Goal: Navigation & Orientation: Find specific page/section

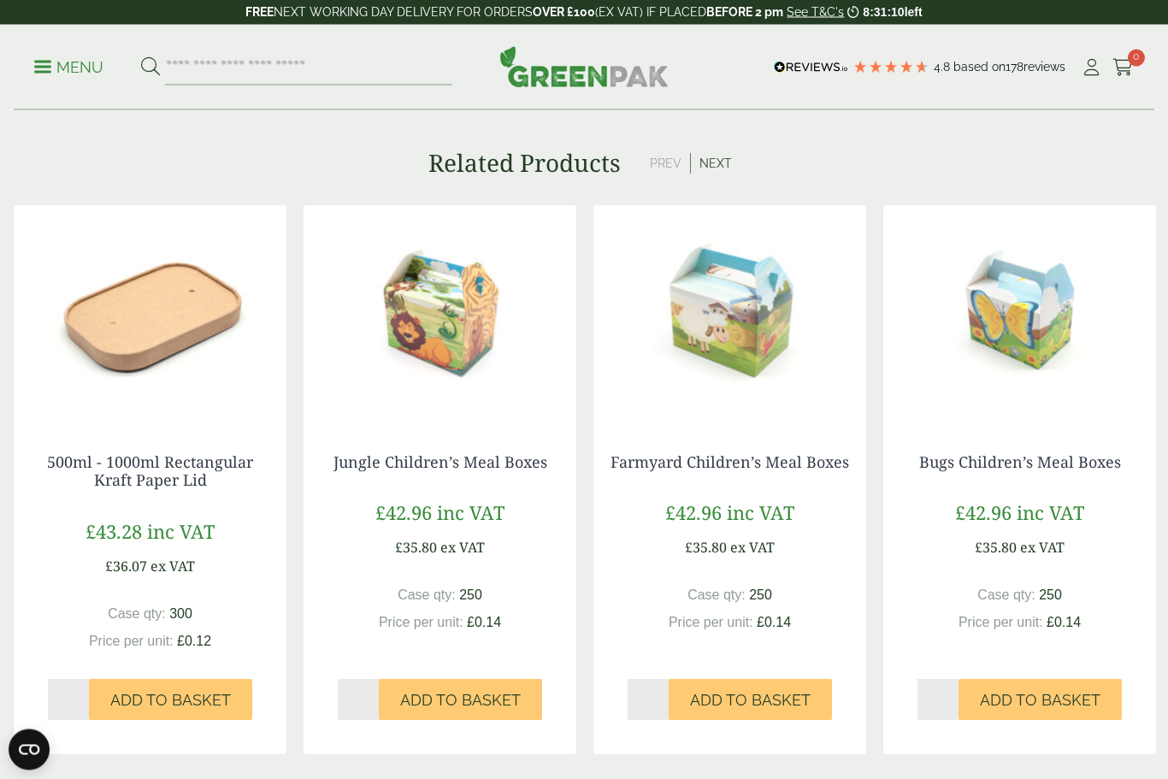
scroll to position [1312, 0]
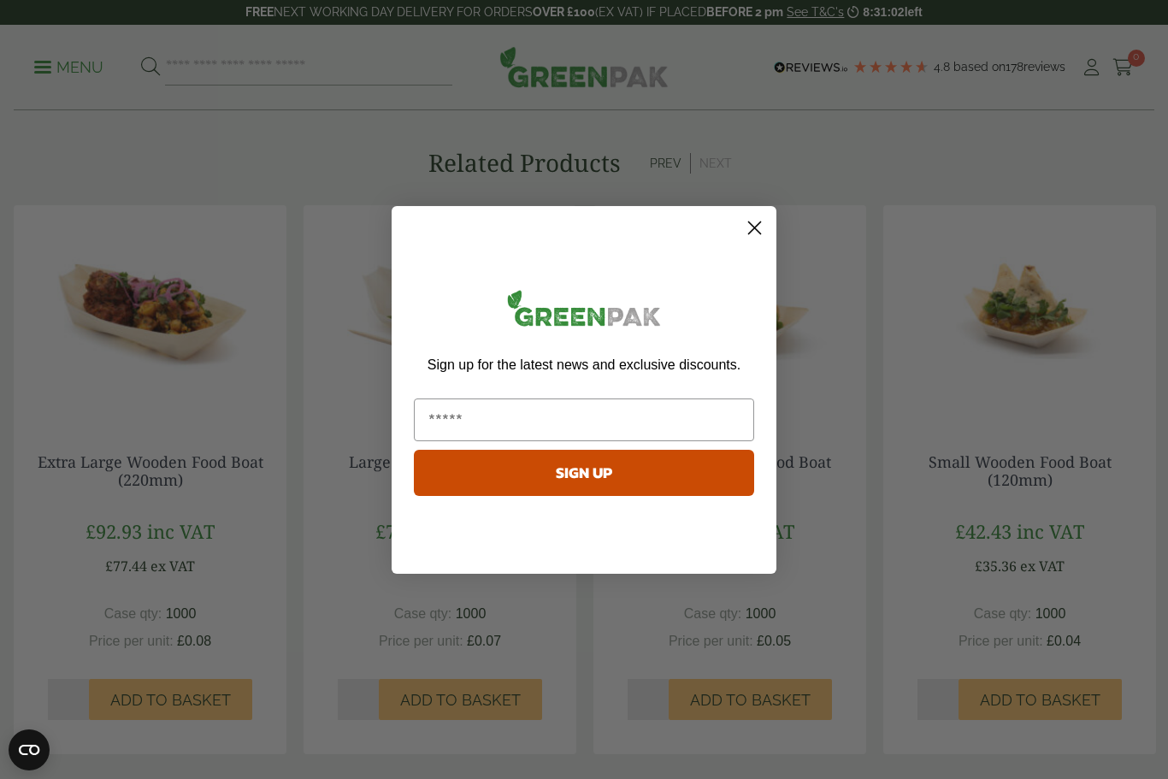
click at [761, 232] on circle "Close dialog" at bounding box center [754, 227] width 28 height 28
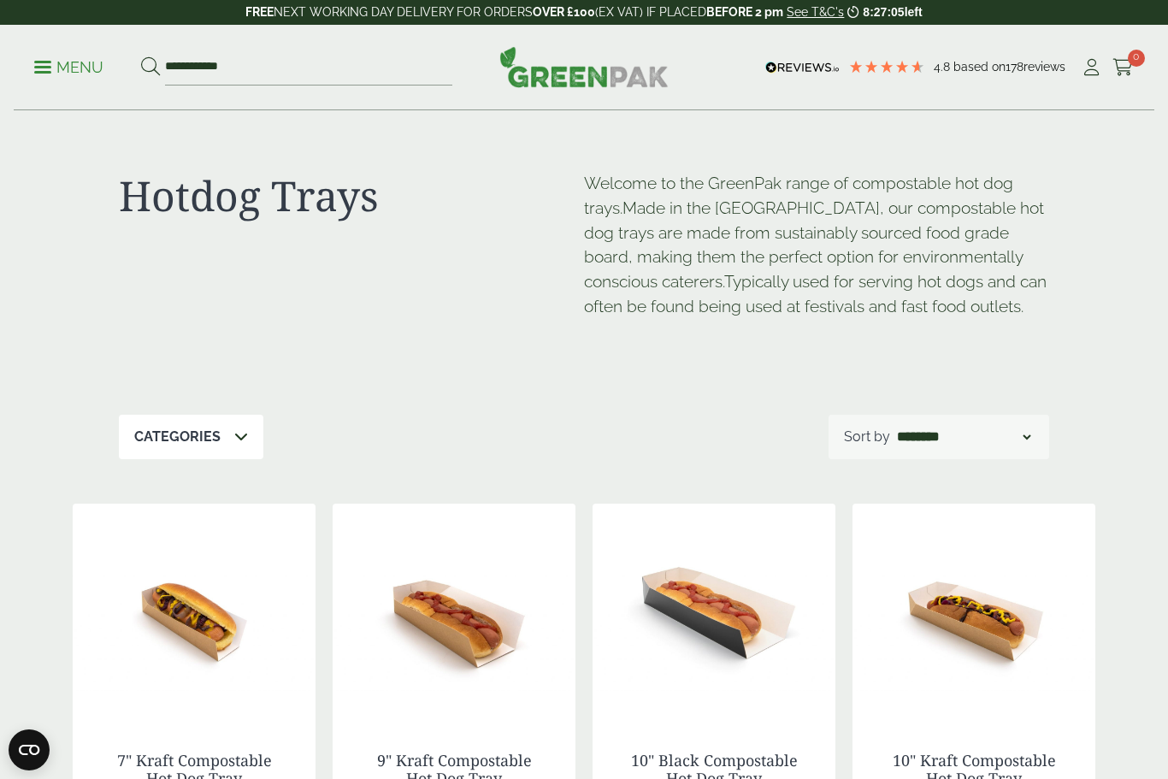
click at [67, 74] on p "Menu" at bounding box center [68, 67] width 69 height 21
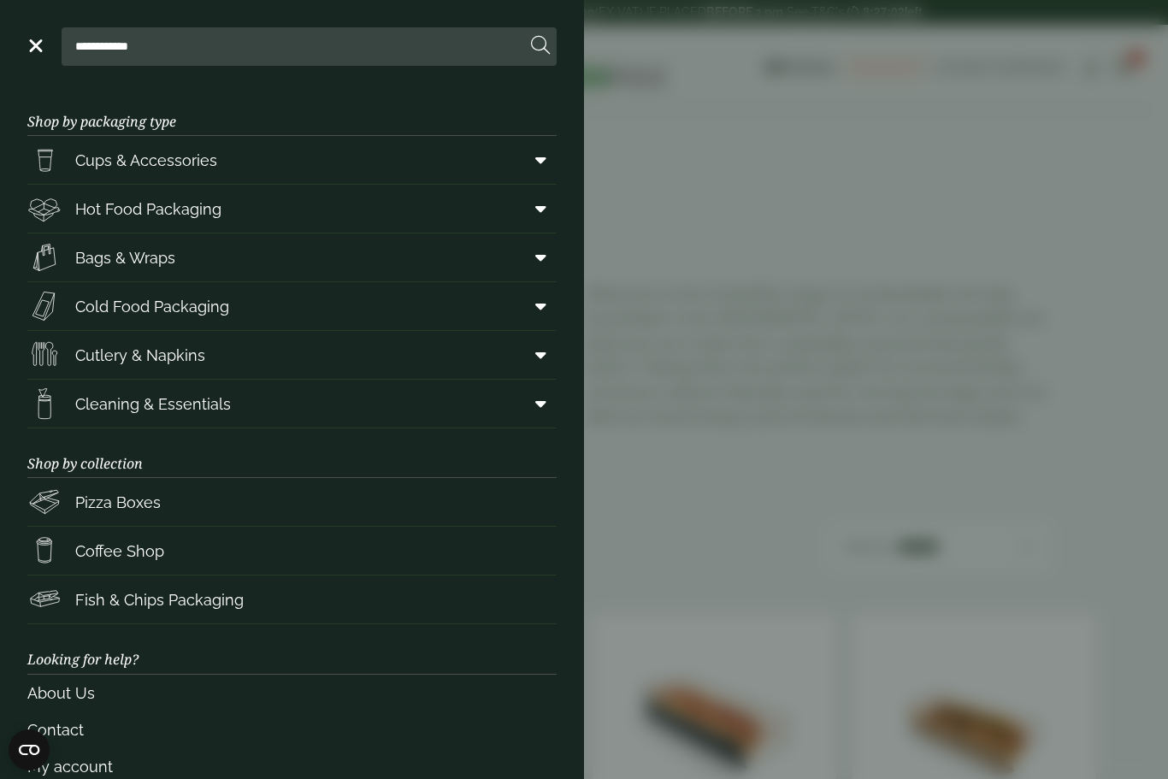
click at [112, 207] on span "Hot Food Packaging" at bounding box center [148, 209] width 146 height 23
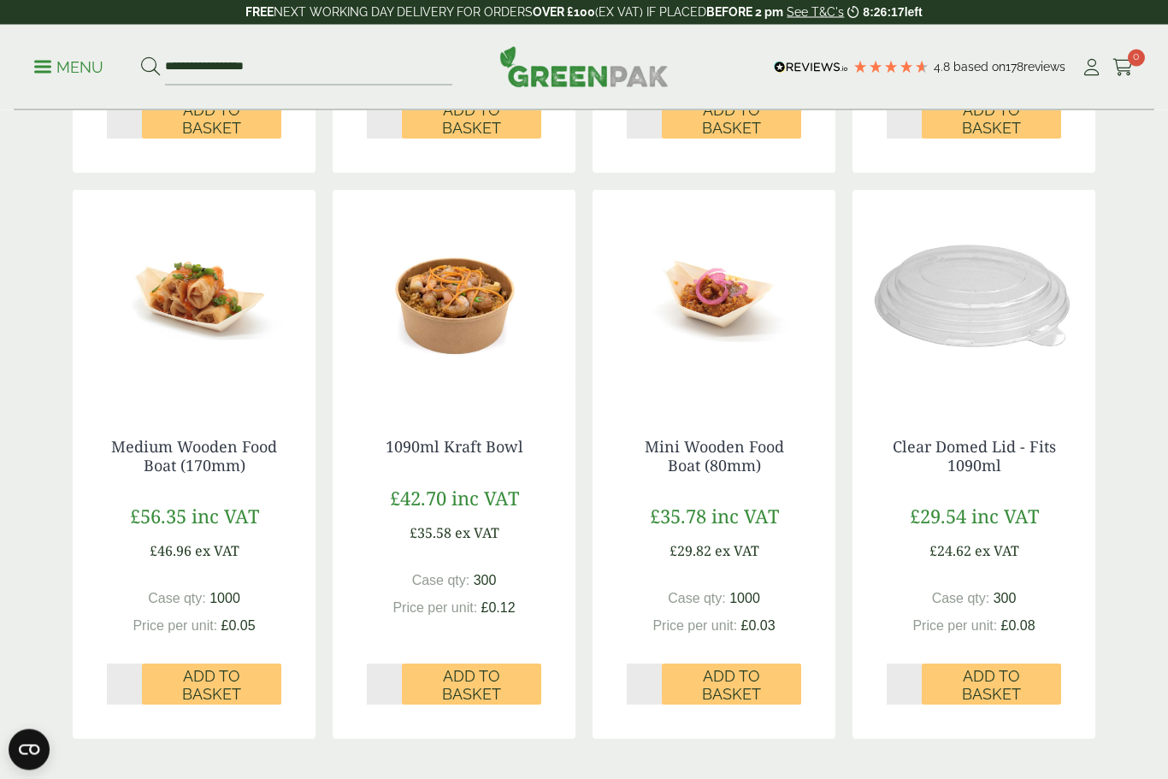
scroll to position [1463, 0]
click at [183, 293] on img at bounding box center [194, 297] width 243 height 214
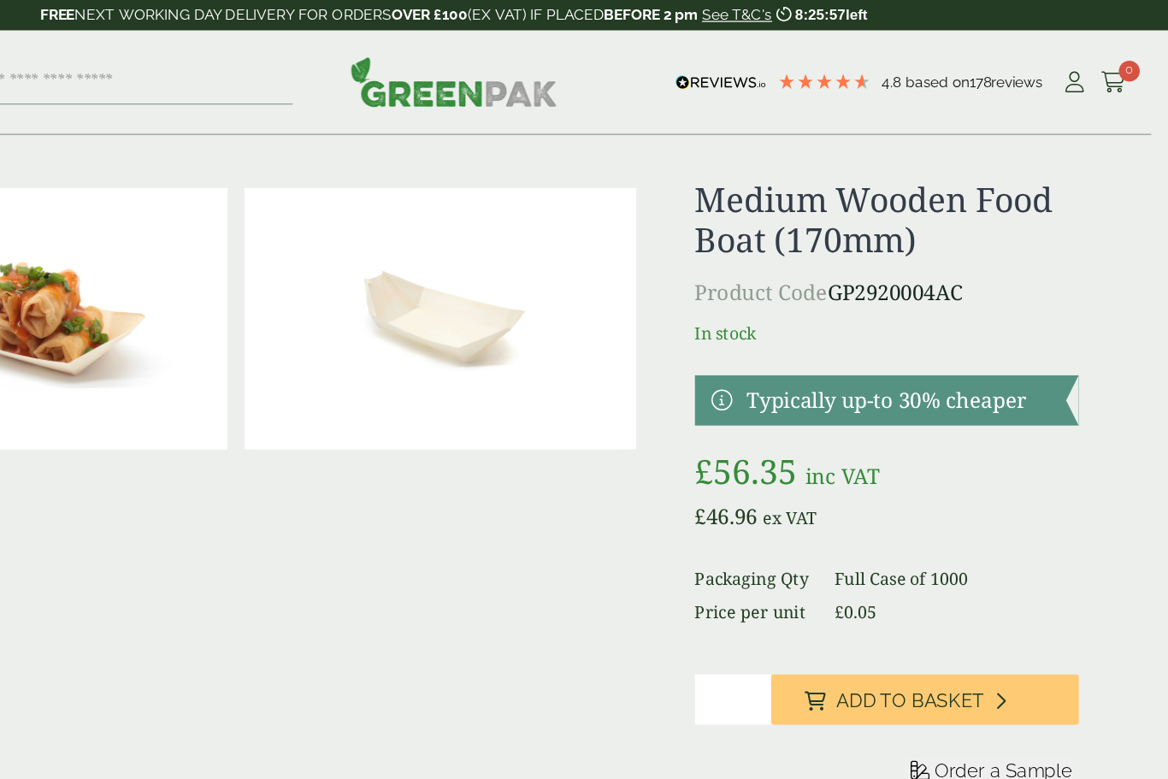
scroll to position [15, 0]
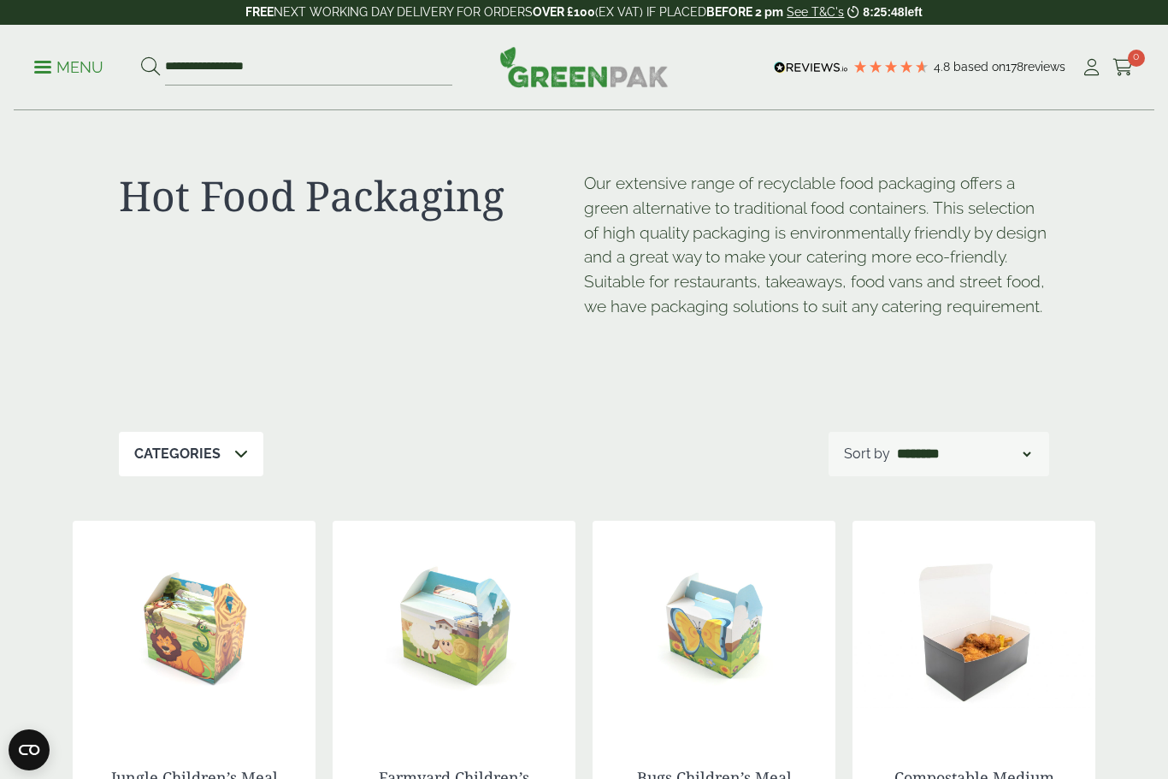
click at [51, 72] on p "Menu" at bounding box center [68, 67] width 69 height 21
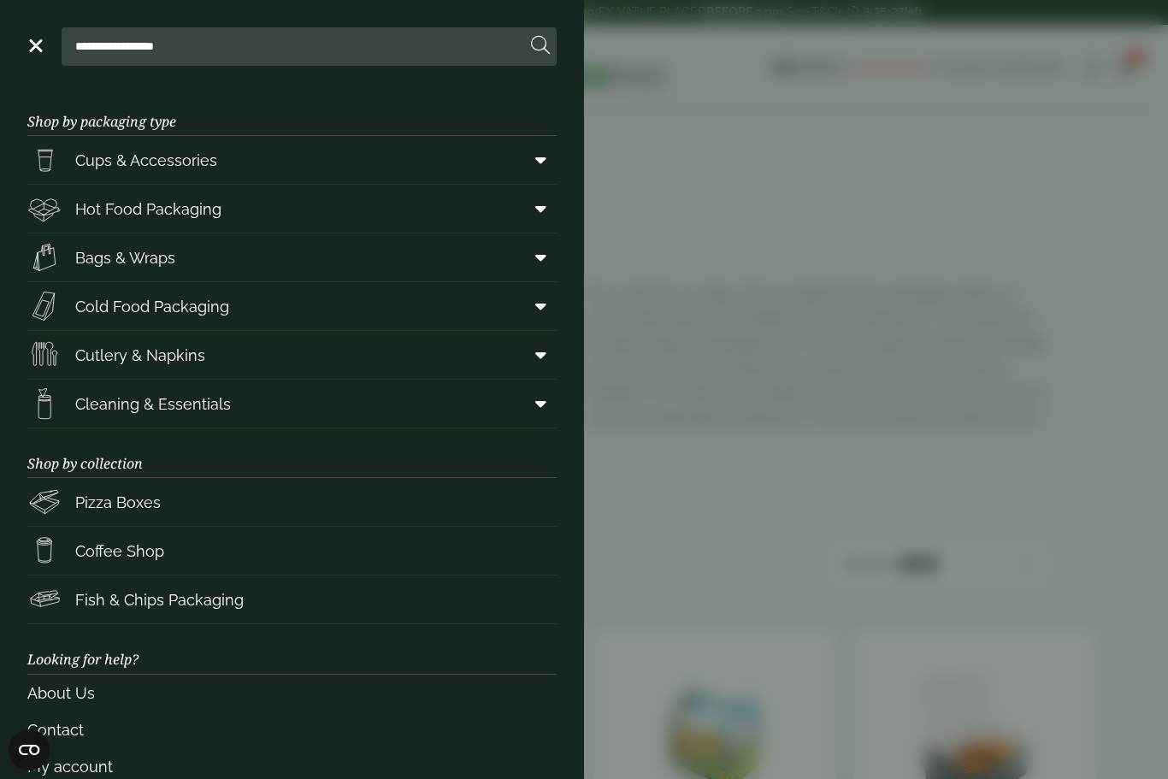
click at [200, 351] on span "Cutlery & Napkins" at bounding box center [140, 355] width 130 height 23
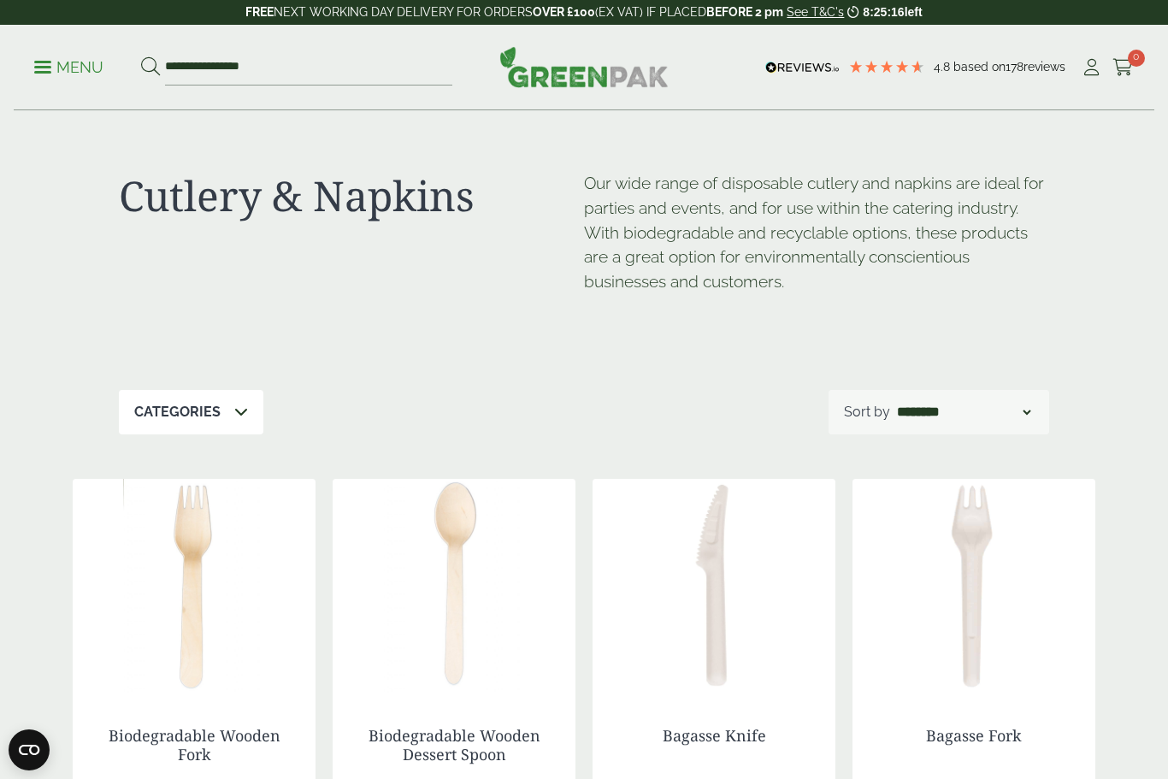
click at [44, 67] on span at bounding box center [42, 67] width 17 height 3
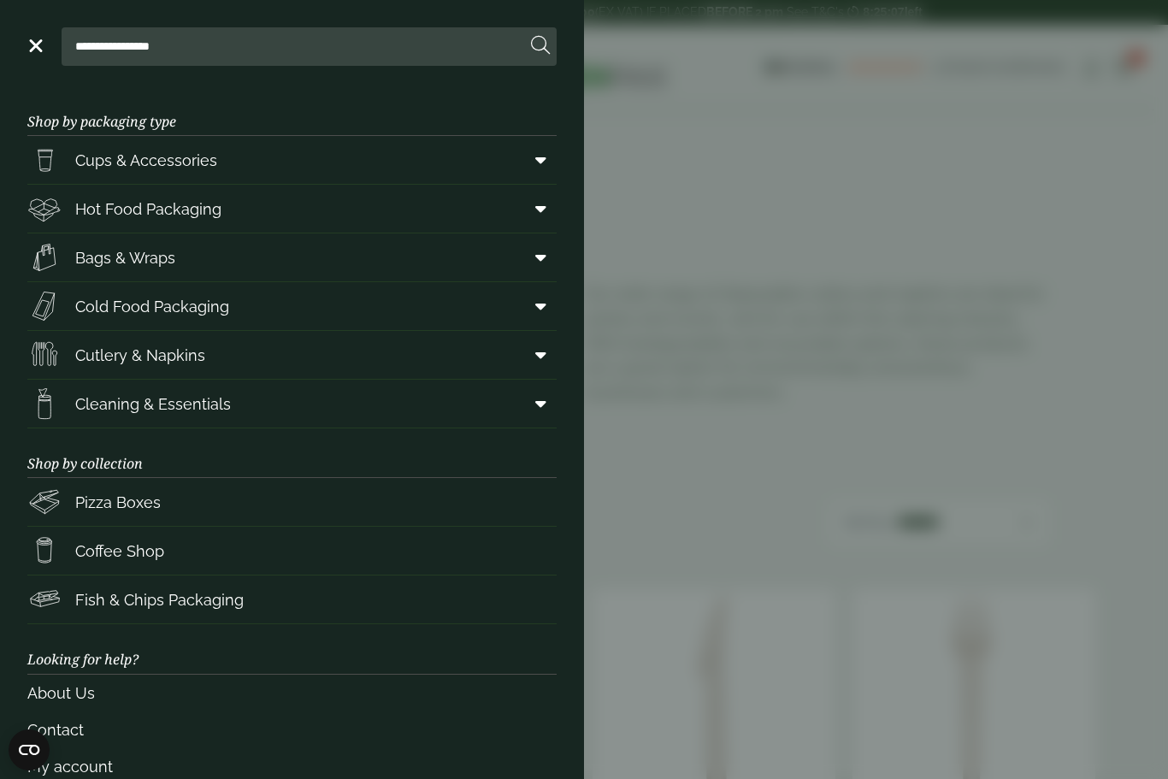
click at [112, 246] on span "Bags & Wraps" at bounding box center [125, 257] width 100 height 23
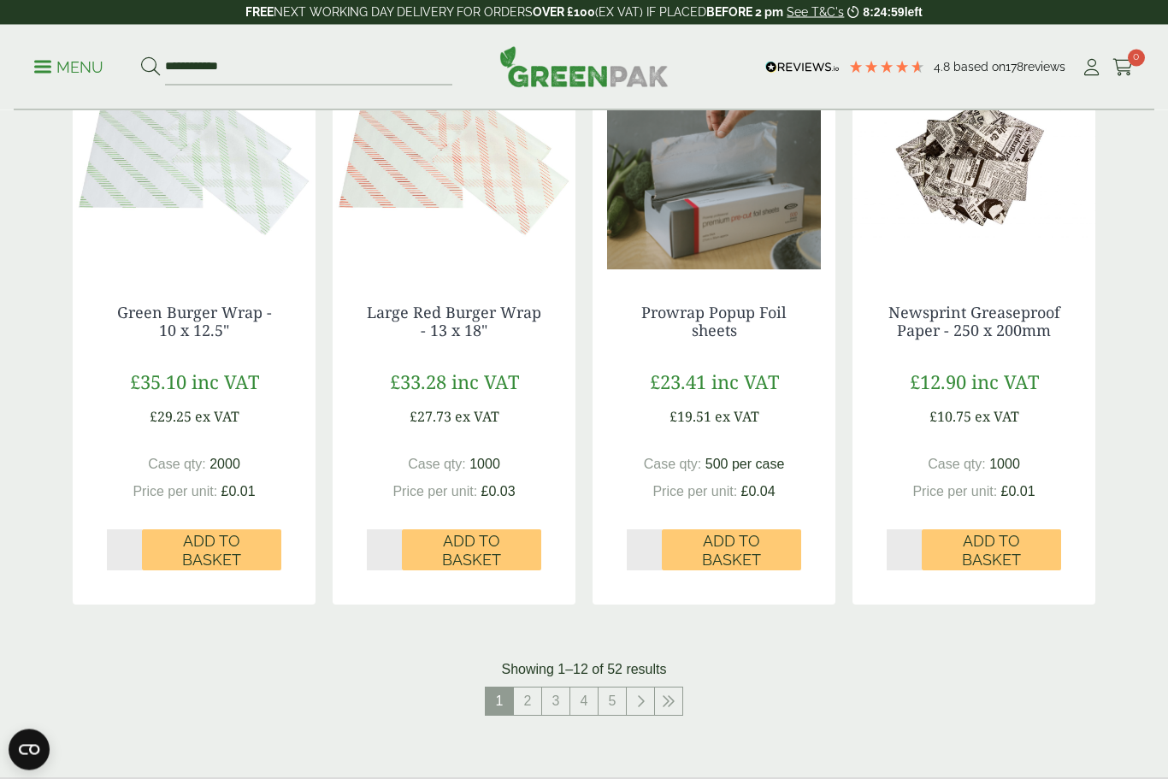
scroll to position [1531, 0]
click at [534, 705] on link "2" at bounding box center [527, 700] width 27 height 27
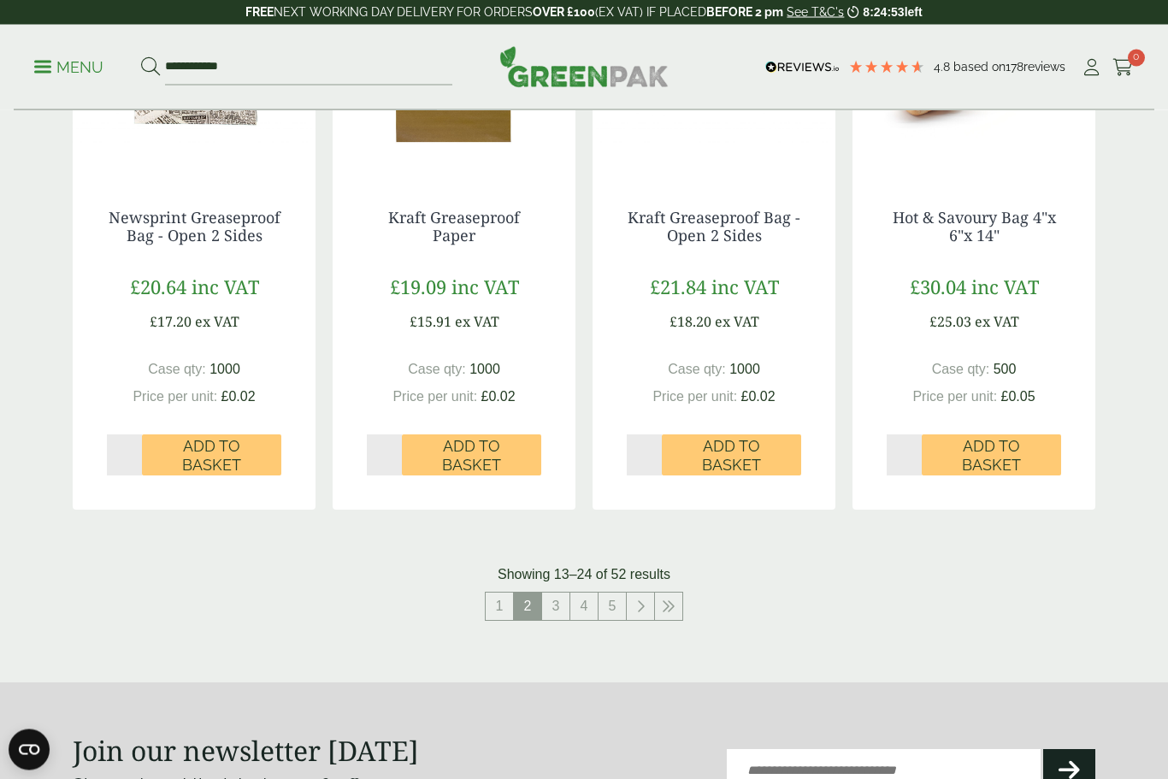
scroll to position [1671, 0]
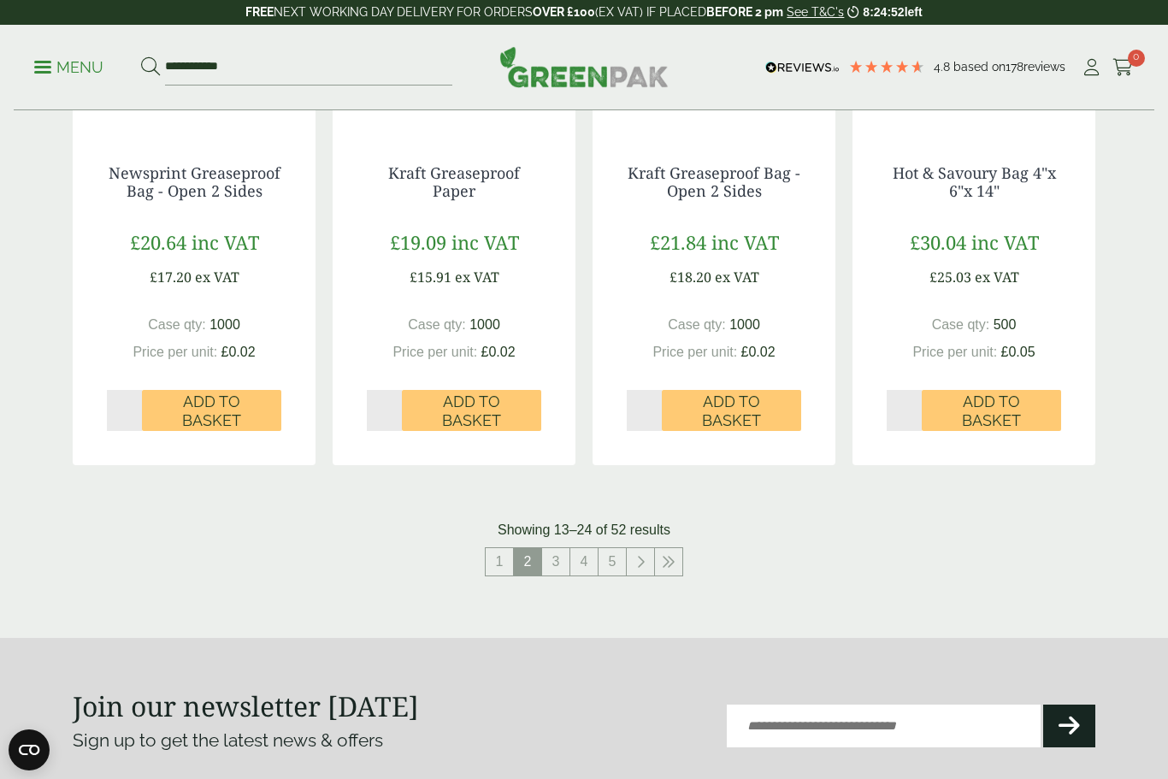
click at [558, 557] on link "3" at bounding box center [555, 561] width 27 height 27
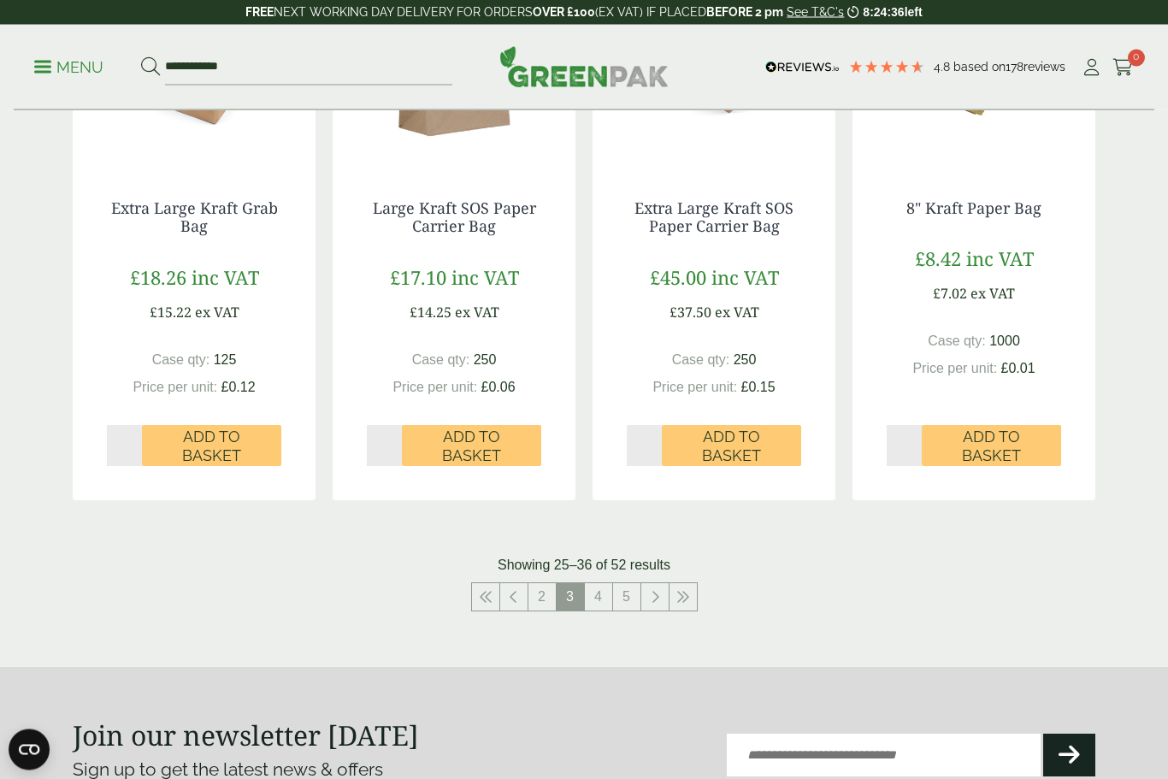
scroll to position [1636, 0]
click at [603, 589] on link "4" at bounding box center [598, 596] width 27 height 27
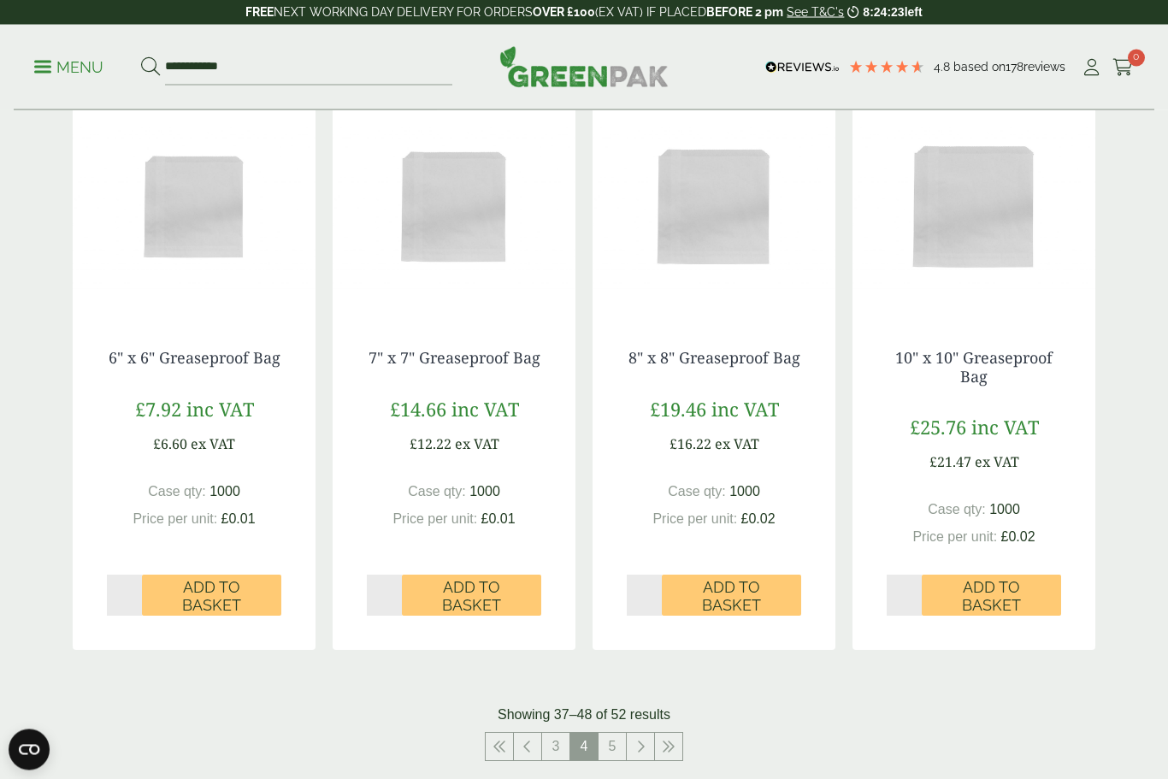
scroll to position [1545, 0]
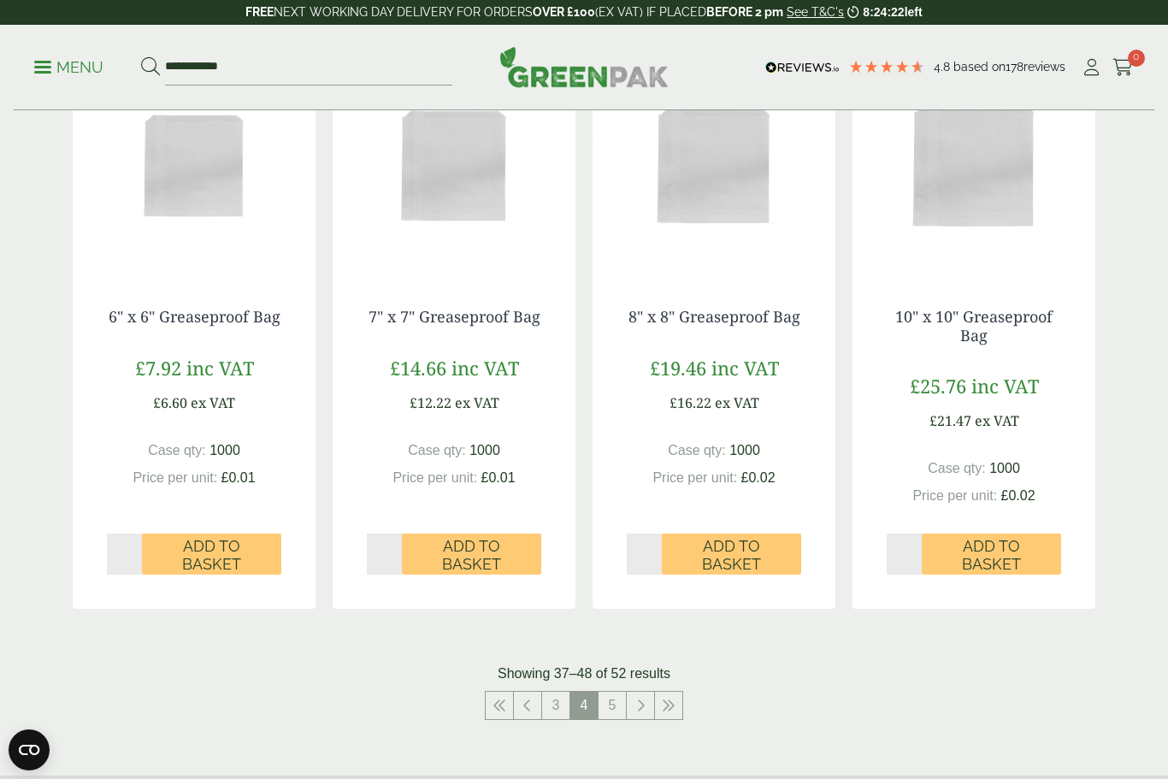
click at [620, 692] on link "5" at bounding box center [612, 705] width 27 height 27
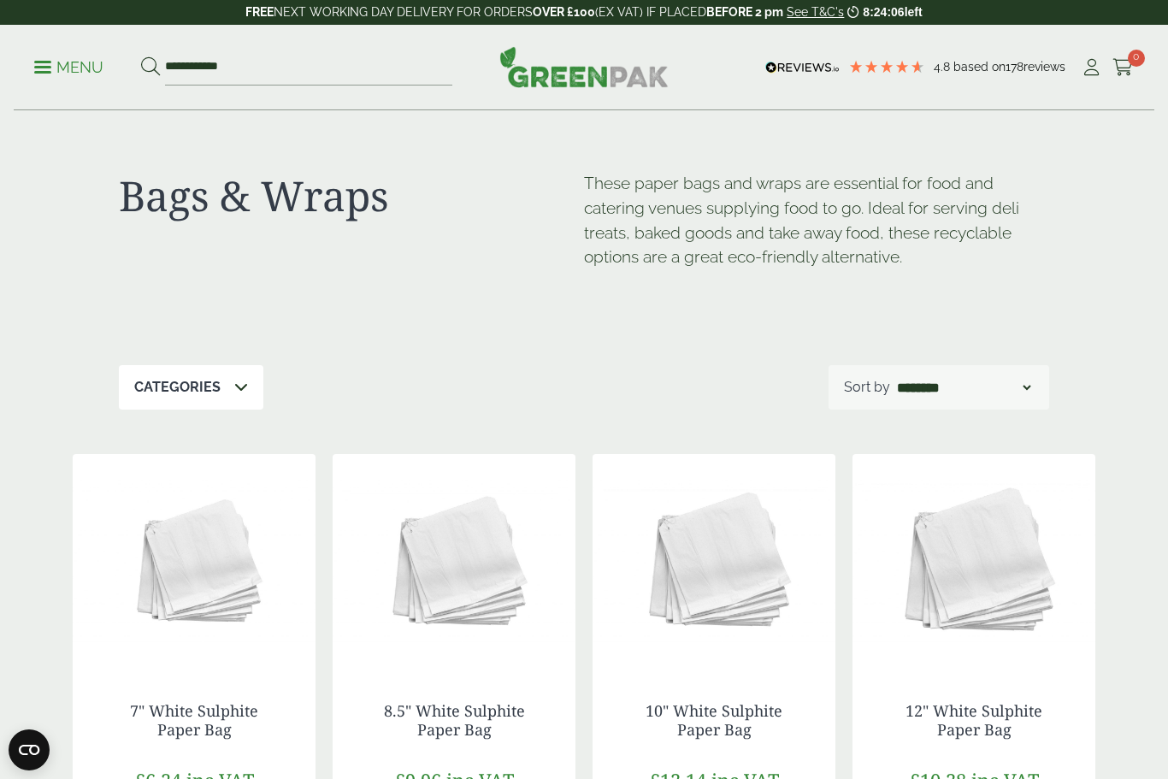
click at [31, 56] on div "**********" at bounding box center [584, 68] width 1141 height 86
click at [40, 64] on p "Menu" at bounding box center [68, 67] width 69 height 21
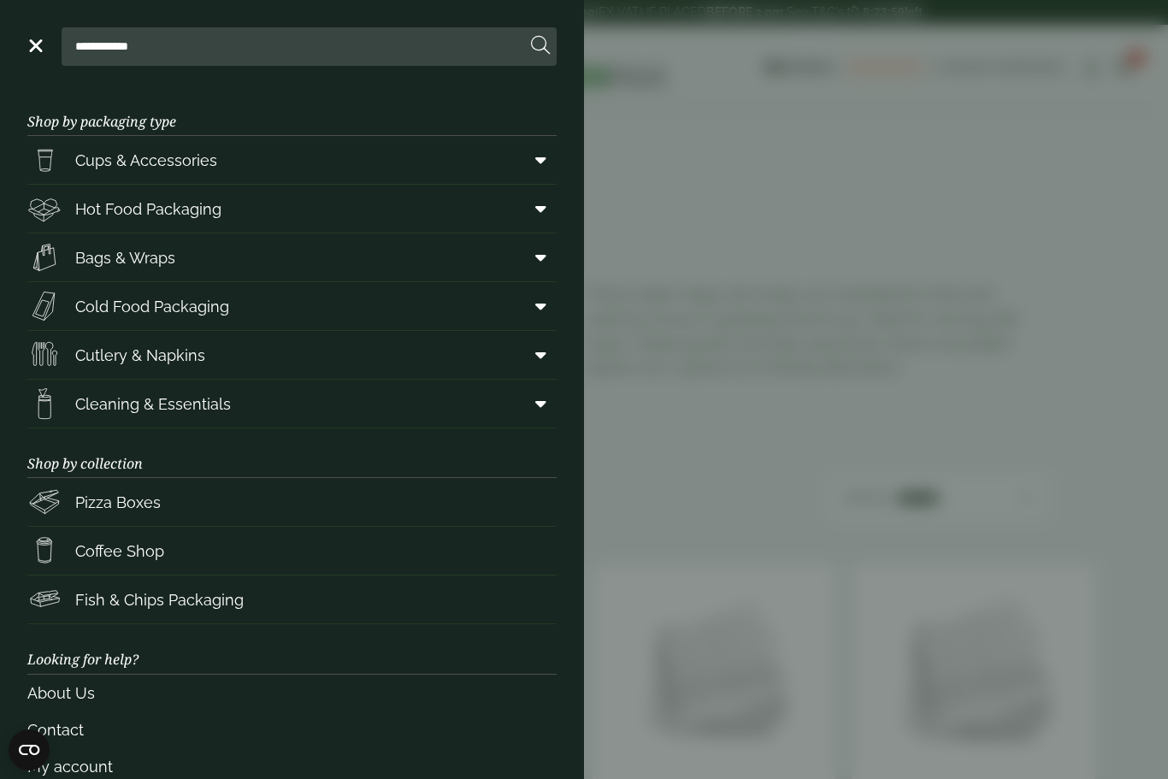
click at [142, 157] on span "Cups & Accessories" at bounding box center [146, 160] width 142 height 23
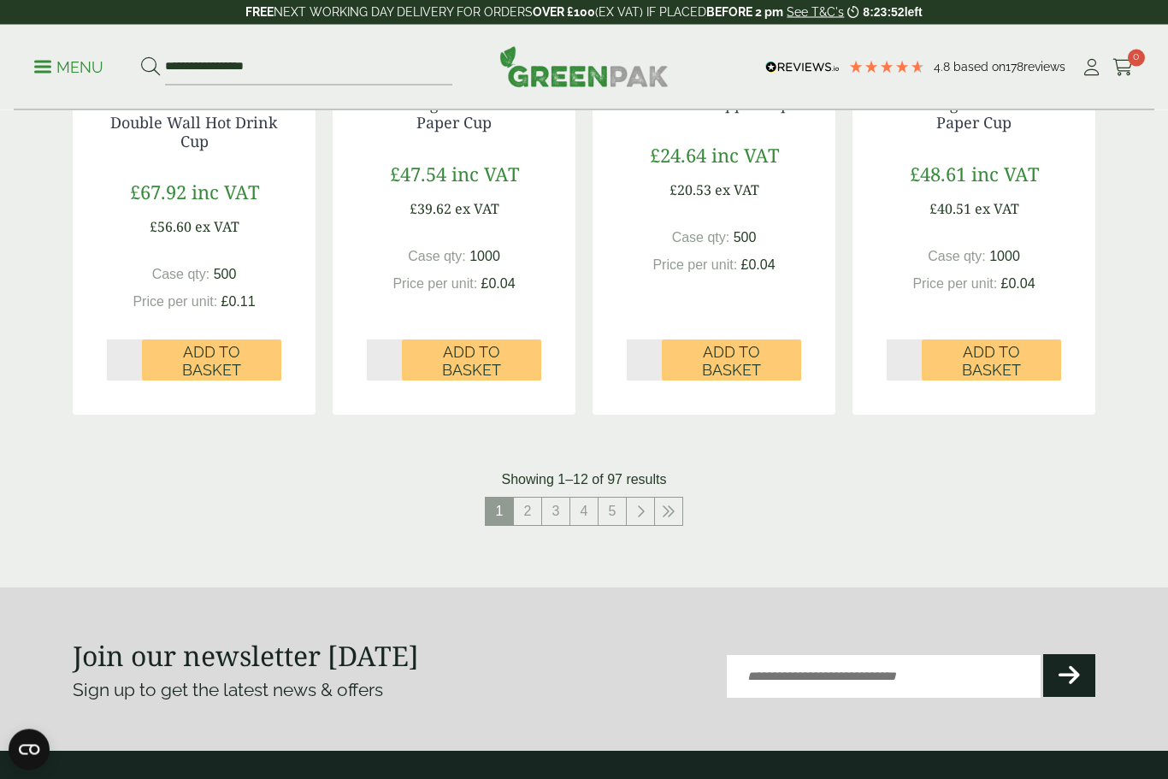
scroll to position [1744, 0]
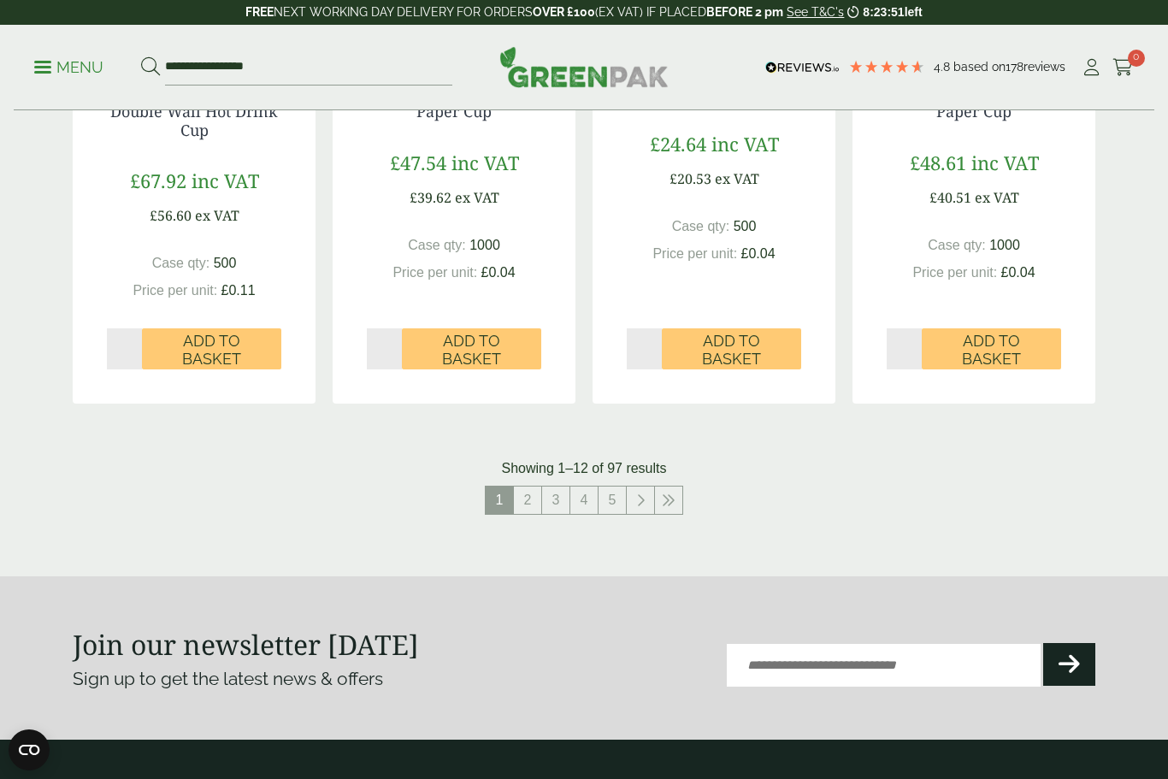
click at [534, 493] on link "2" at bounding box center [527, 500] width 27 height 27
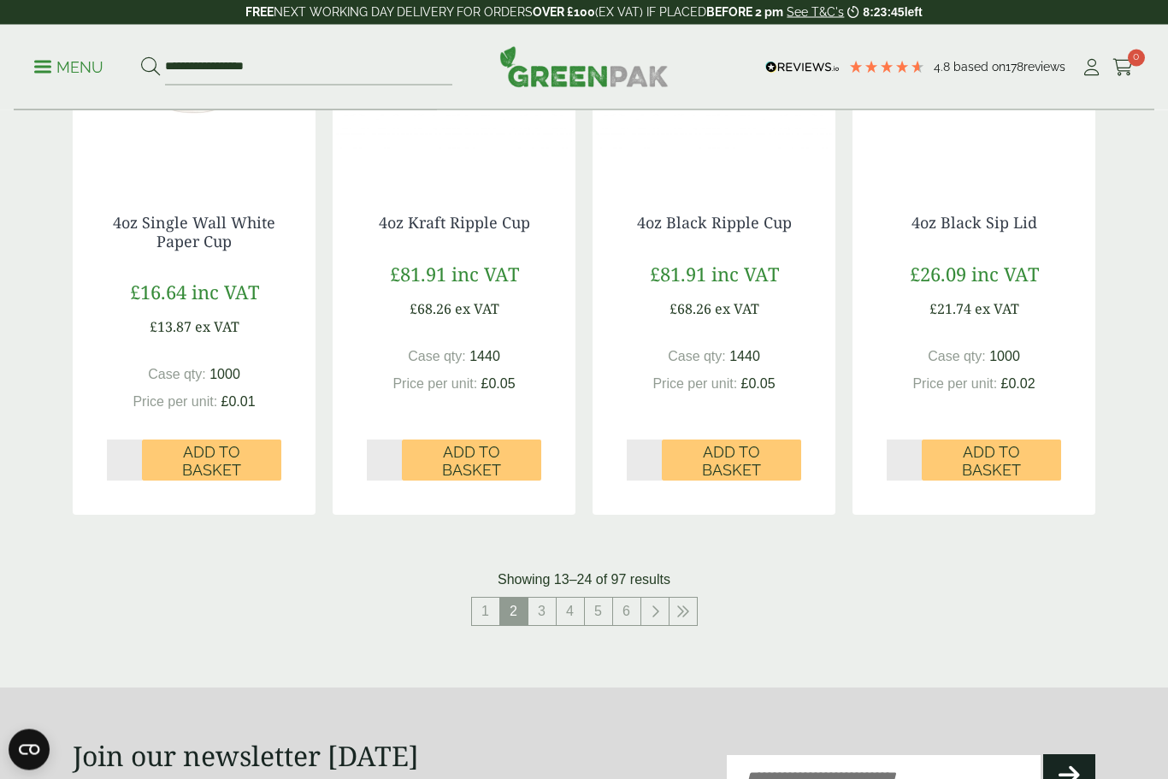
scroll to position [1674, 0]
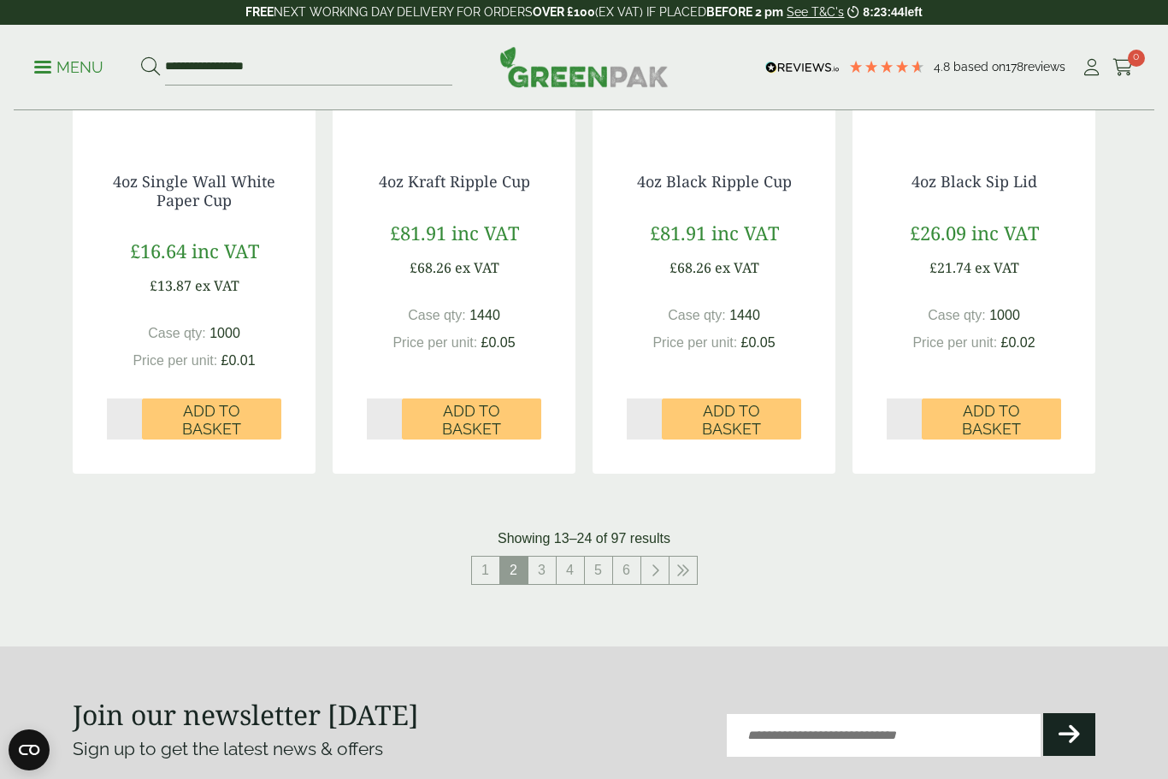
click at [550, 560] on link "3" at bounding box center [541, 570] width 27 height 27
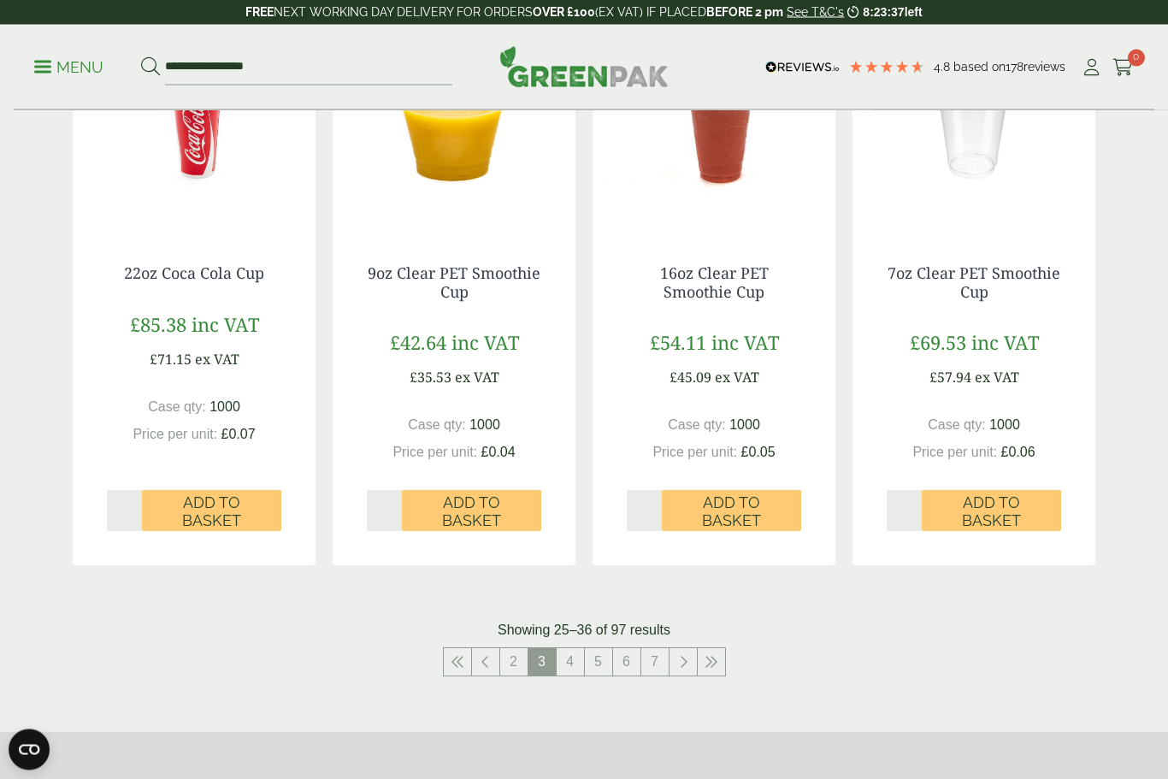
scroll to position [1527, 0]
click at [578, 663] on link "4" at bounding box center [570, 661] width 27 height 27
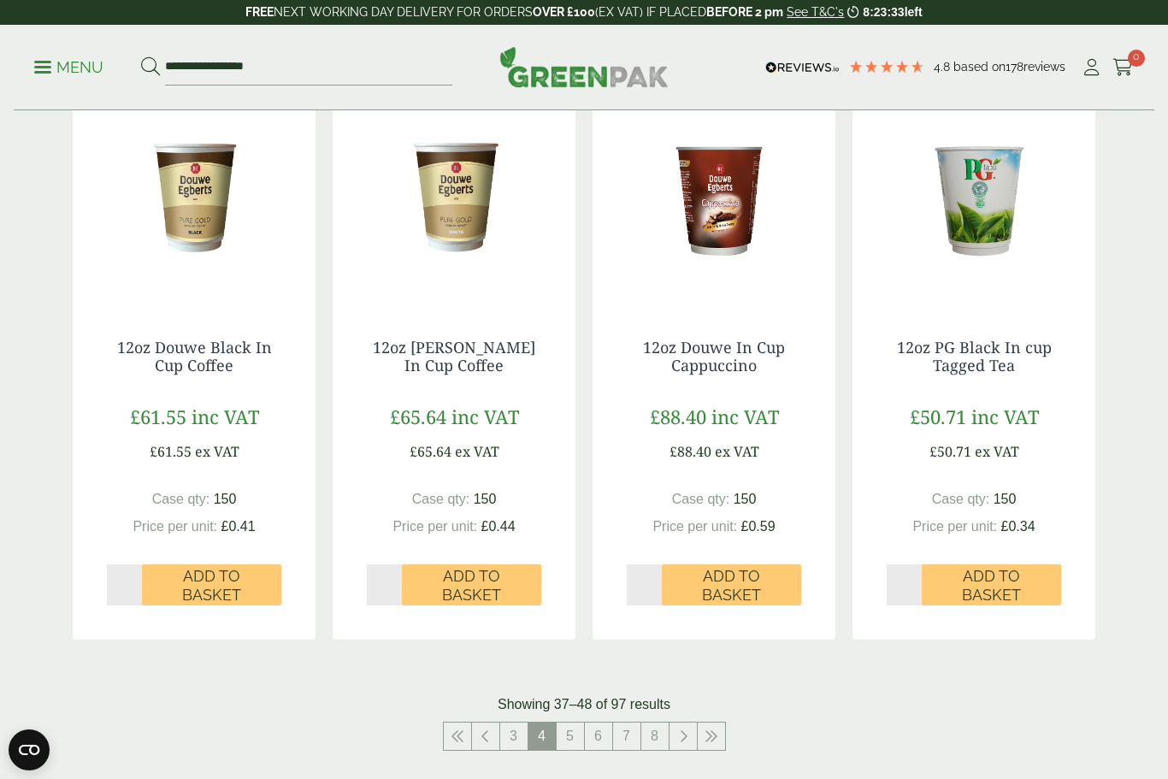
click at [576, 734] on link "5" at bounding box center [570, 735] width 27 height 27
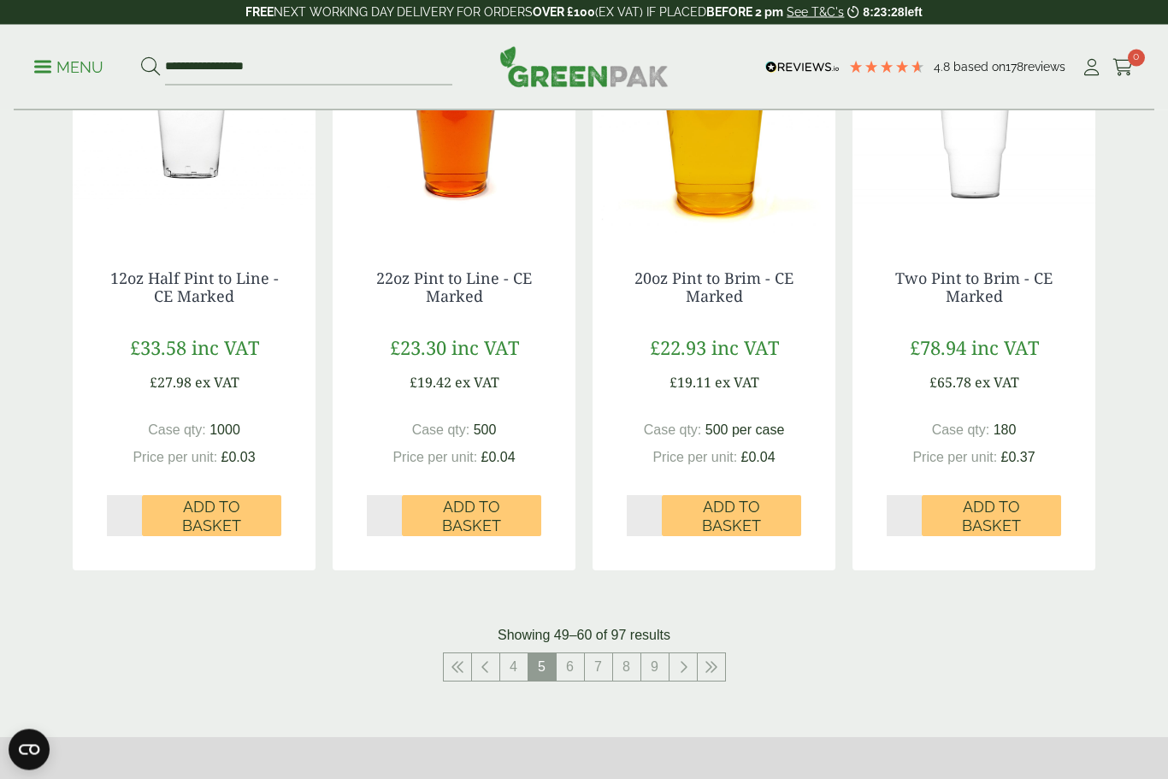
click at [577, 675] on link "6" at bounding box center [570, 667] width 27 height 27
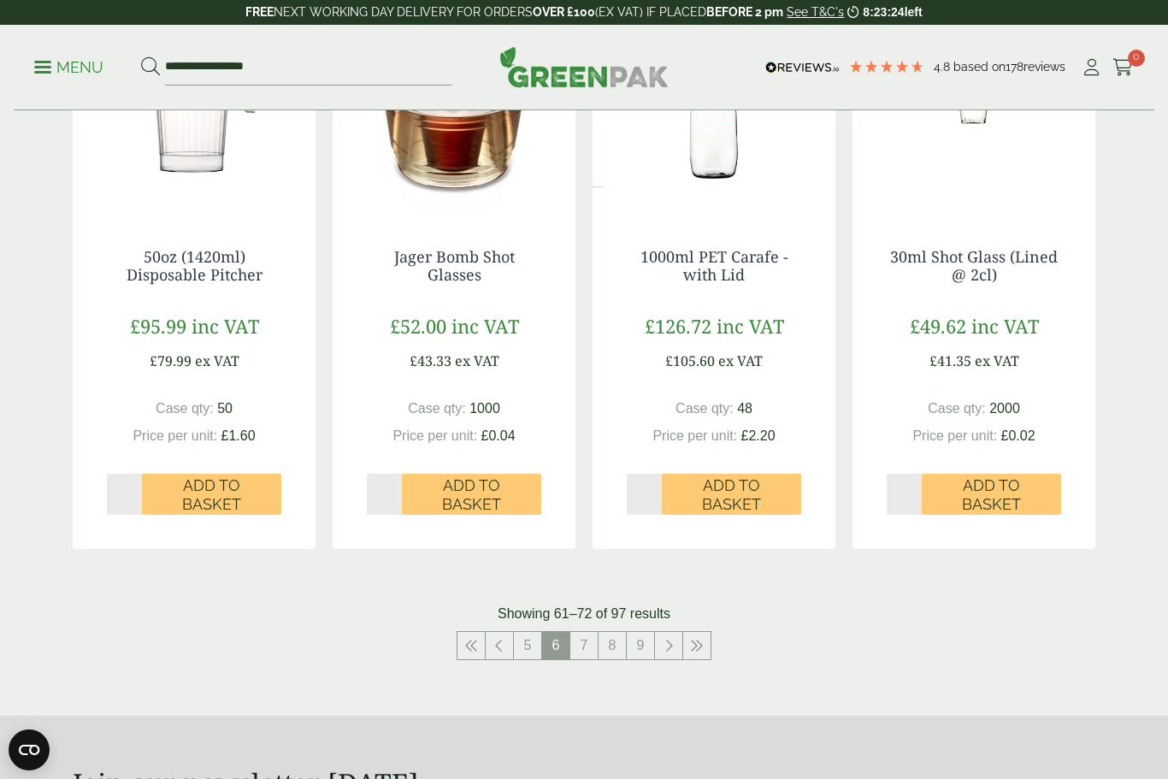
scroll to position [1634, 0]
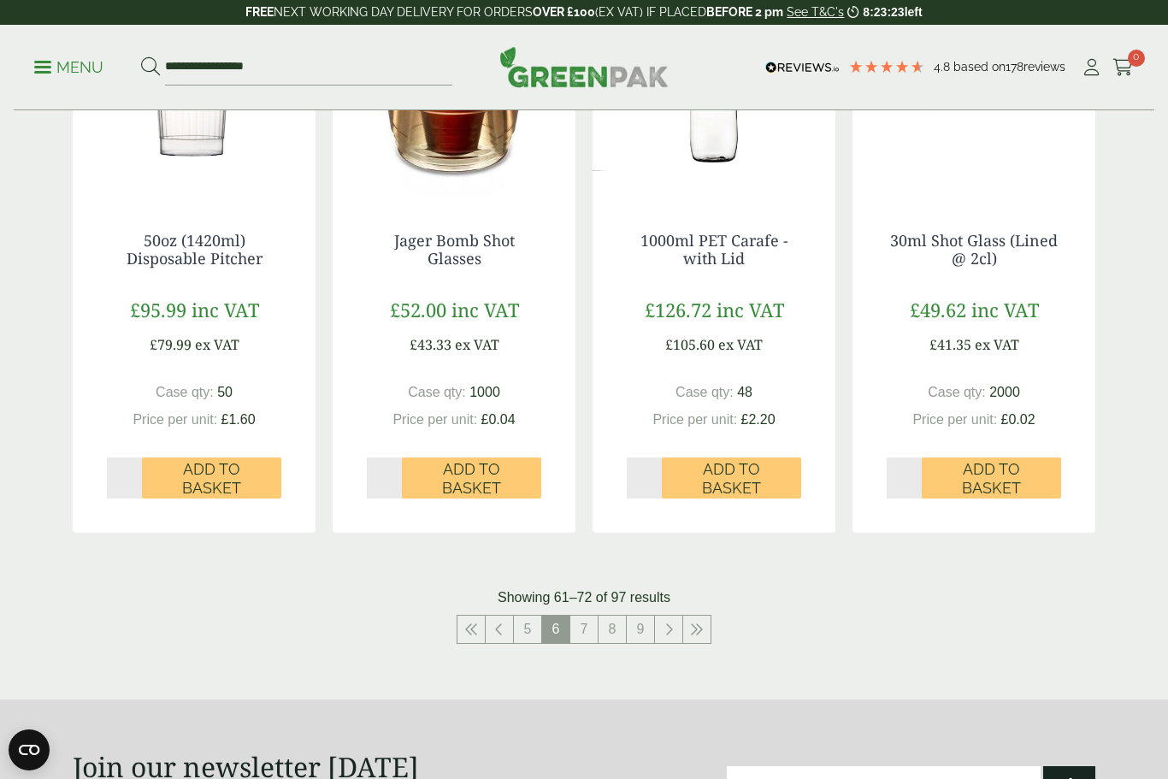
click at [590, 616] on link "7" at bounding box center [583, 629] width 27 height 27
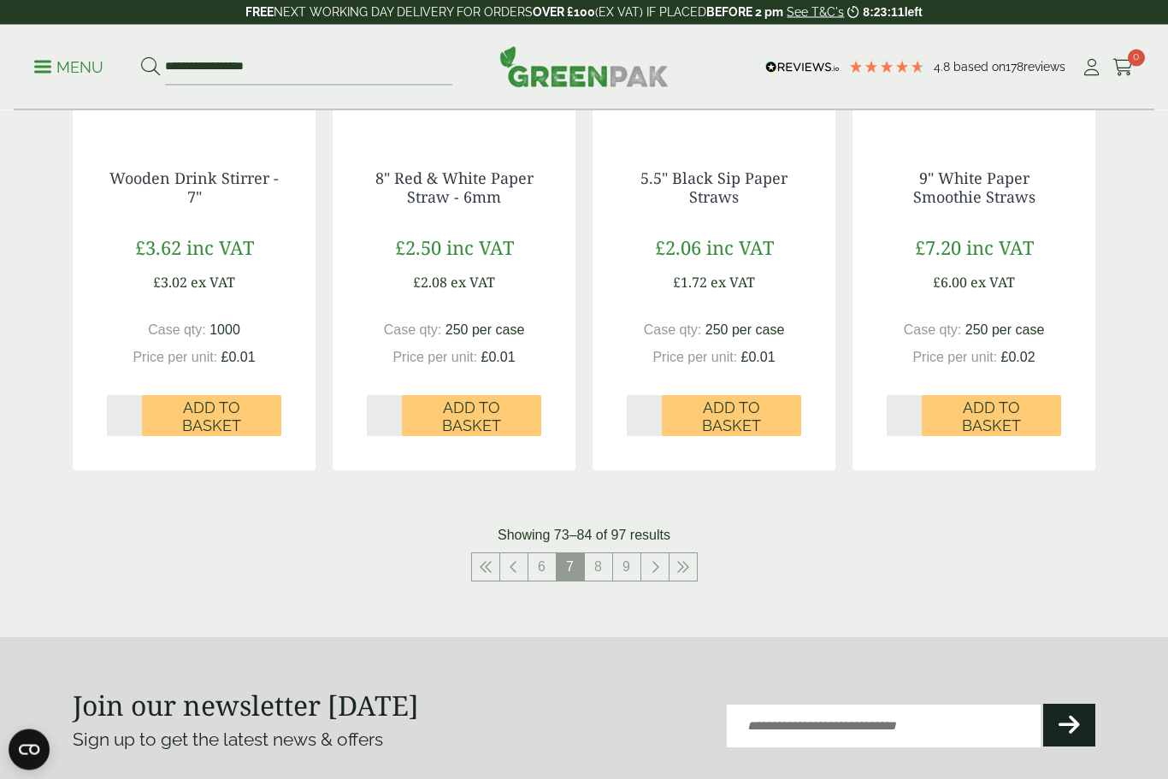
scroll to position [1736, 0]
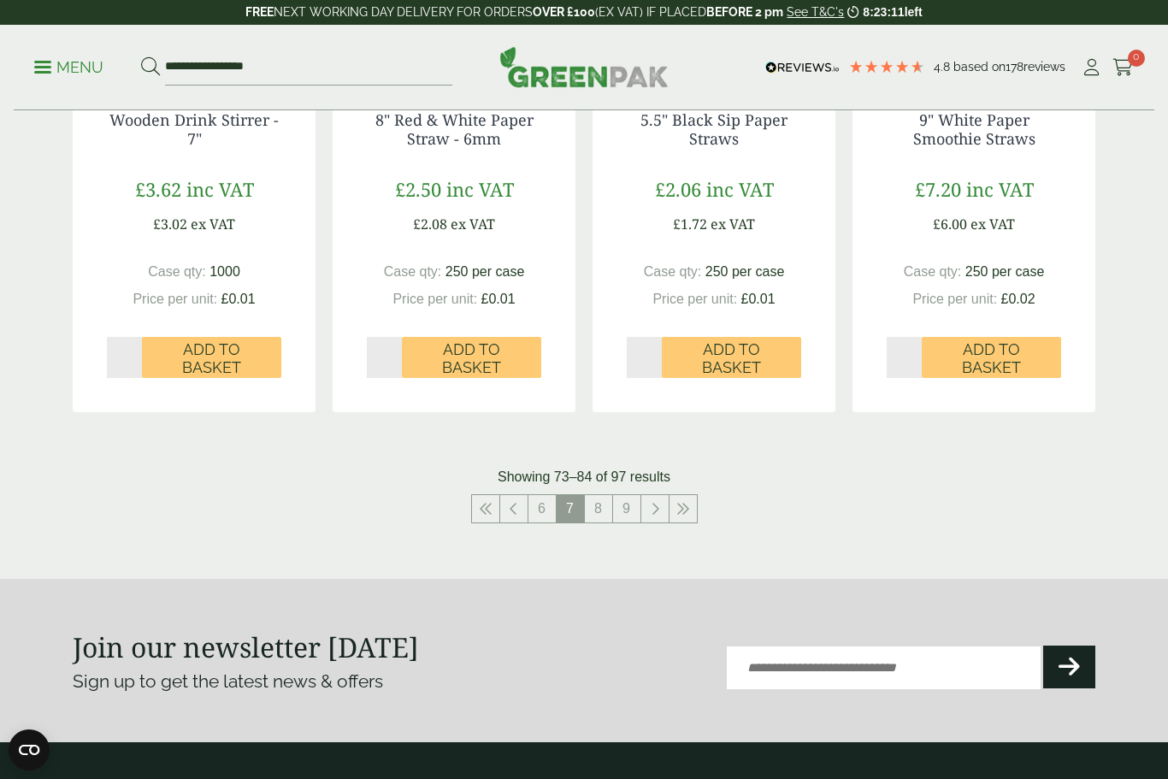
click at [600, 509] on link "8" at bounding box center [598, 508] width 27 height 27
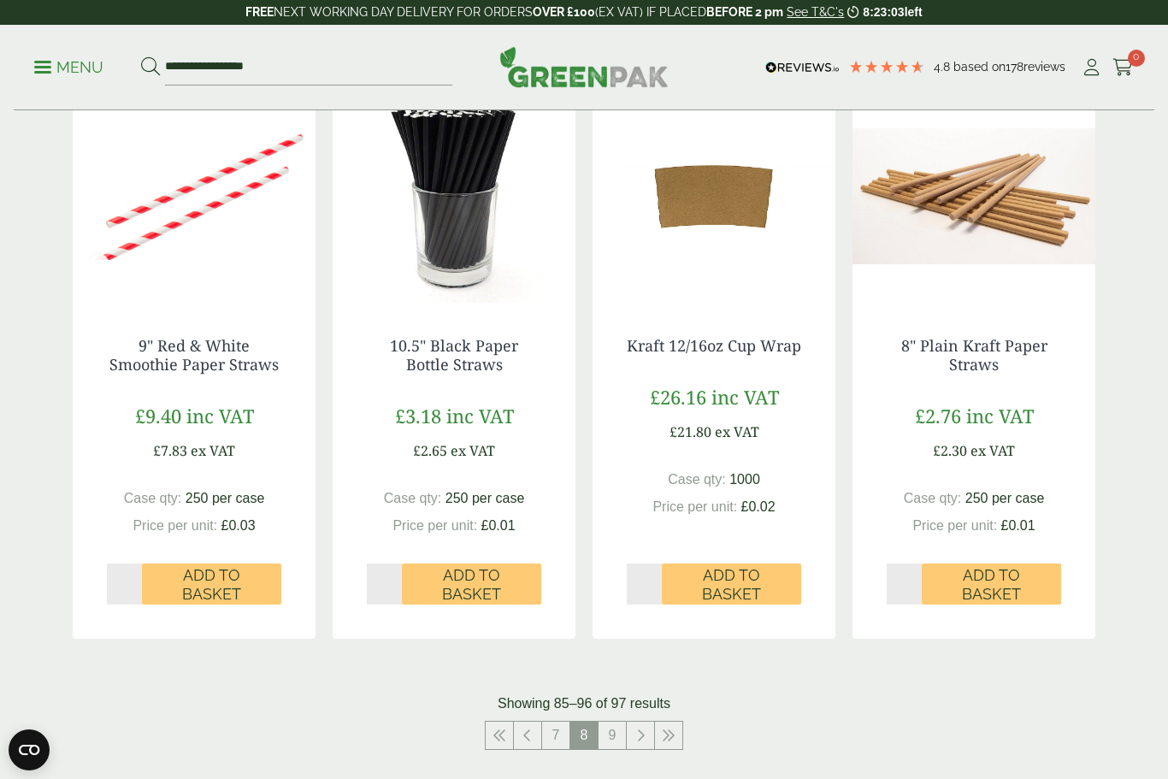
scroll to position [1563, 0]
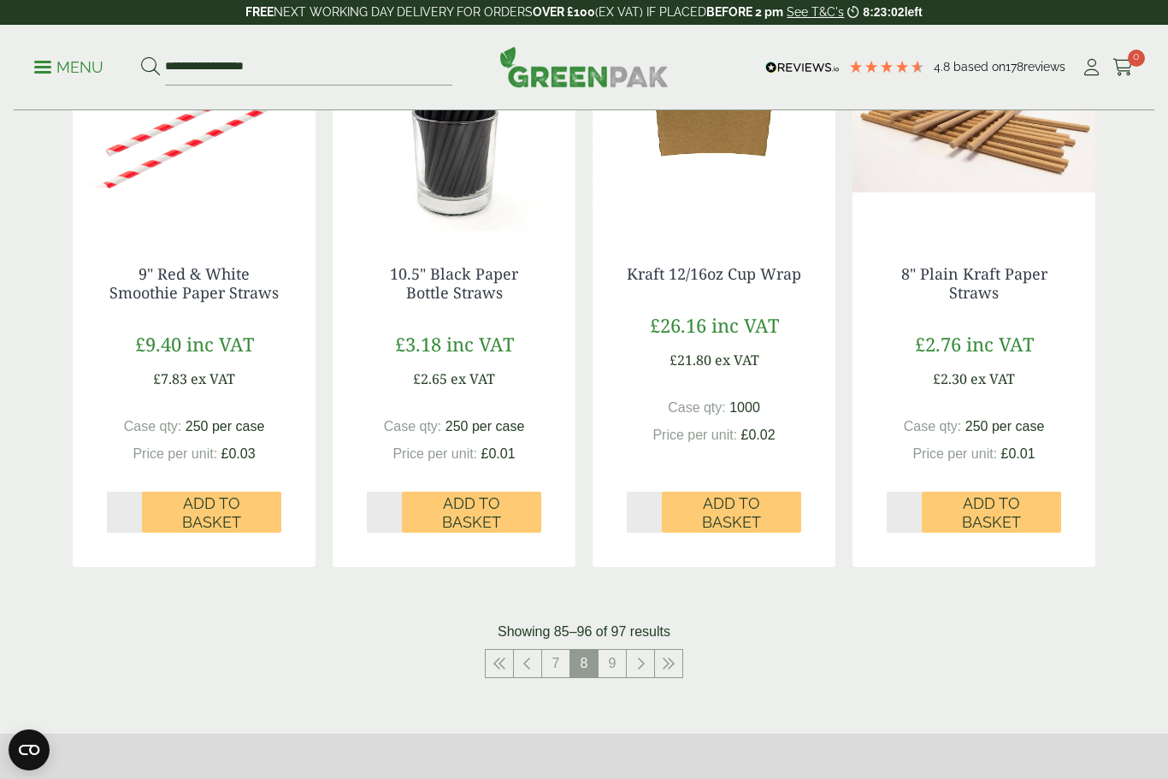
click at [608, 658] on link "9" at bounding box center [612, 663] width 27 height 27
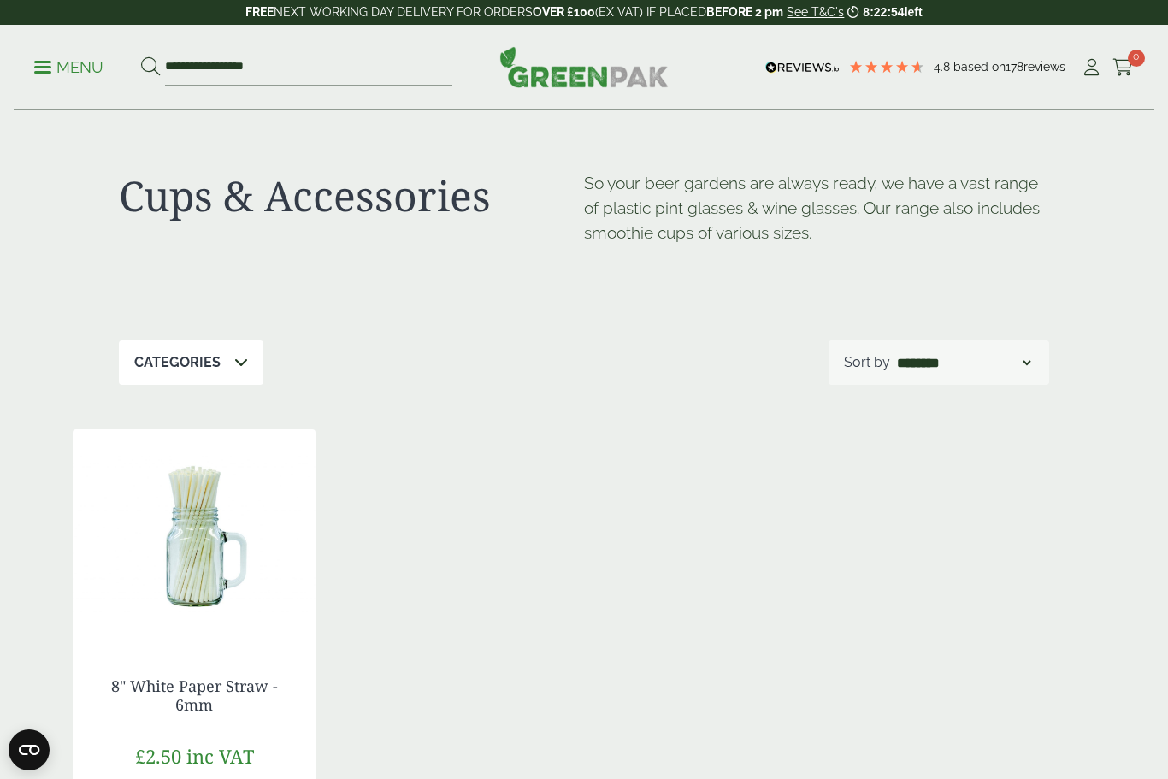
click at [40, 71] on link "Menu" at bounding box center [68, 65] width 69 height 17
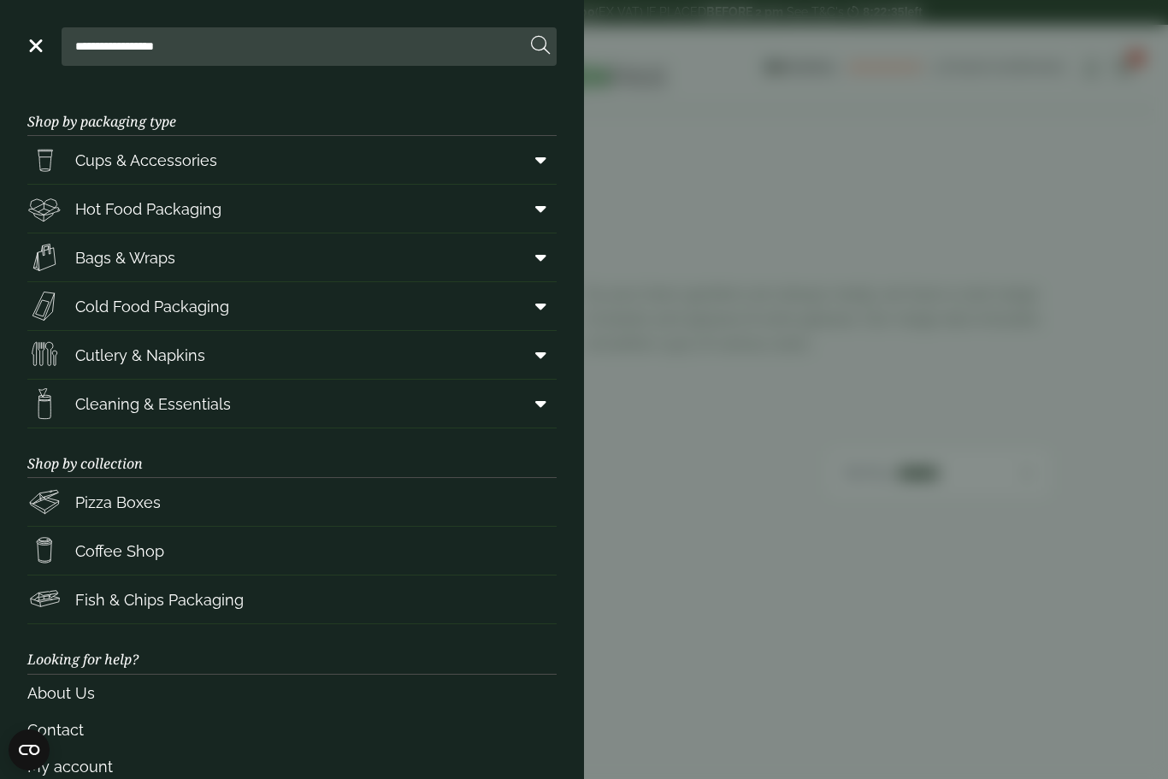
click at [30, 43] on link "Menu" at bounding box center [34, 44] width 17 height 17
